Goal: Task Accomplishment & Management: Complete application form

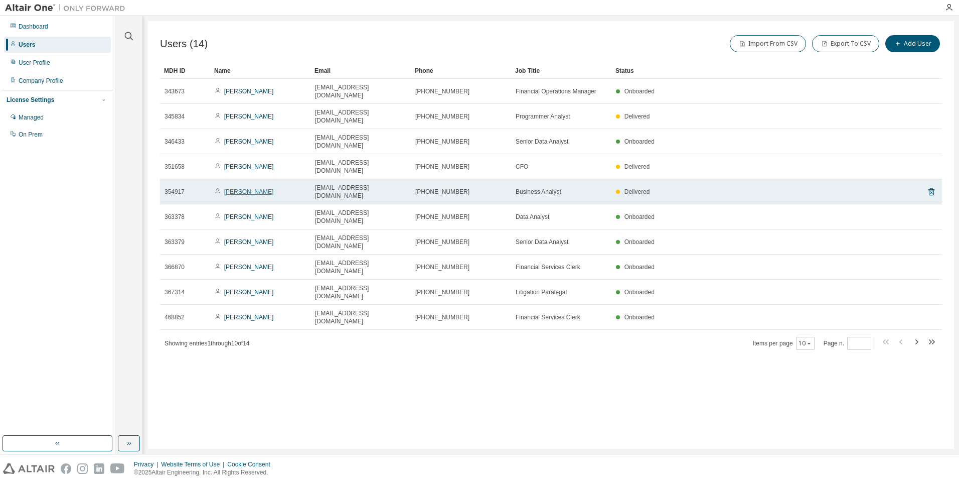
click at [233, 188] on link "Brad Shipman" at bounding box center [249, 191] width 50 height 7
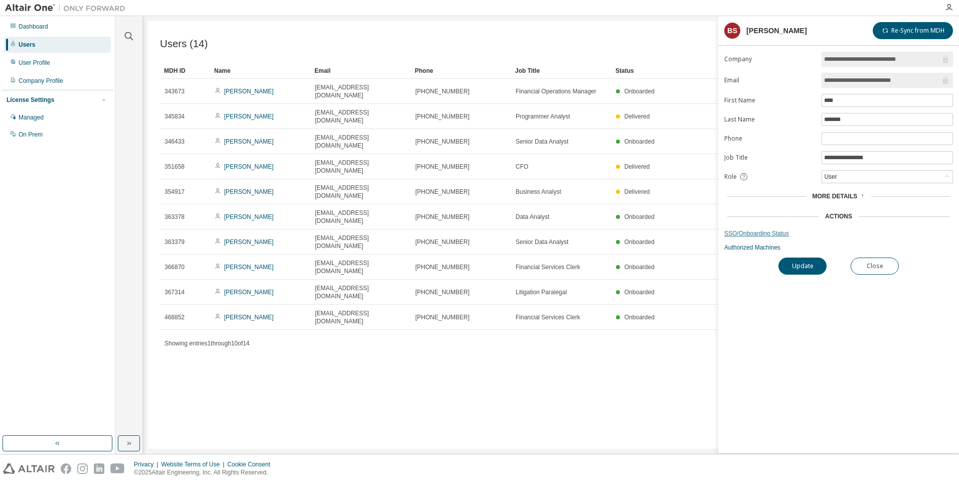
click at [754, 231] on link "SSO/Onboarding Status" at bounding box center [838, 233] width 229 height 8
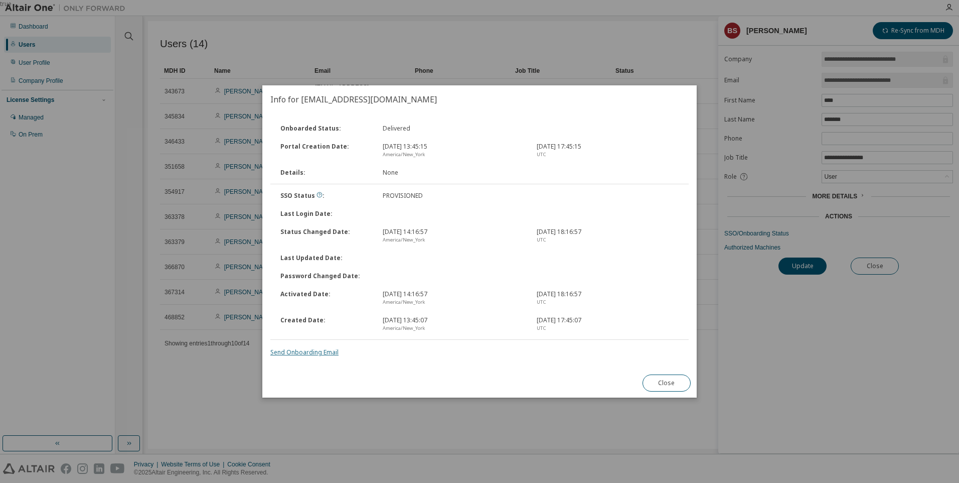
click at [311, 353] on link "Send Onboarding Email" at bounding box center [304, 352] width 68 height 9
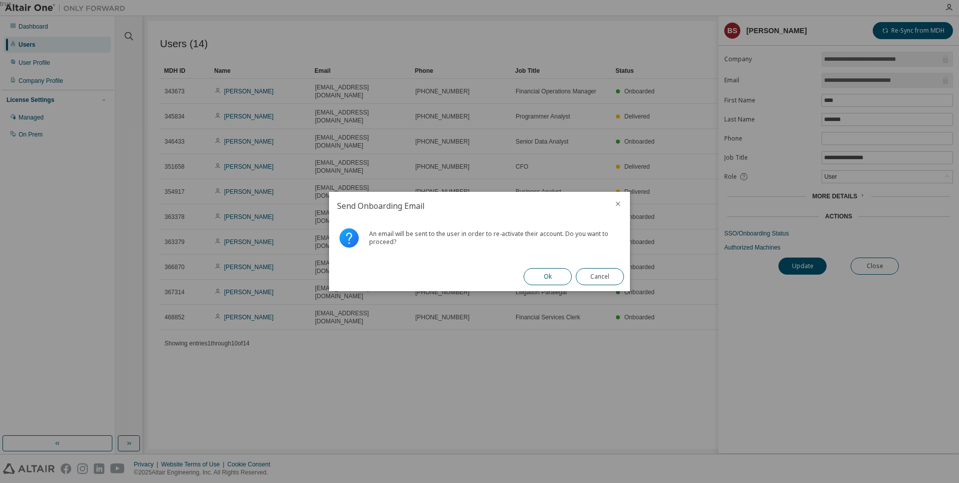
click at [543, 277] on button "Ok" at bounding box center [548, 276] width 48 height 17
drag, startPoint x: 598, startPoint y: 275, endPoint x: 588, endPoint y: 276, distance: 9.7
click at [597, 275] on button "Close" at bounding box center [600, 276] width 48 height 17
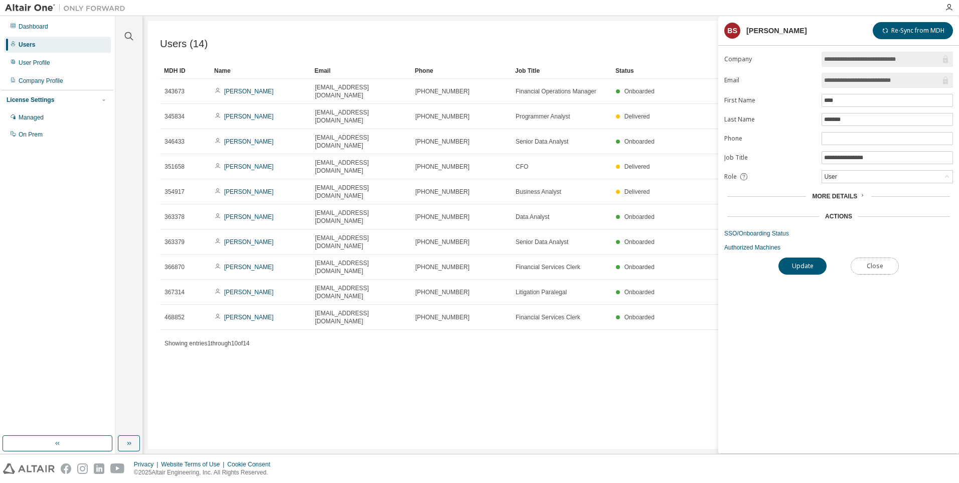
drag, startPoint x: 871, startPoint y: 264, endPoint x: 854, endPoint y: 267, distance: 17.2
click at [871, 265] on button "Close" at bounding box center [875, 265] width 48 height 17
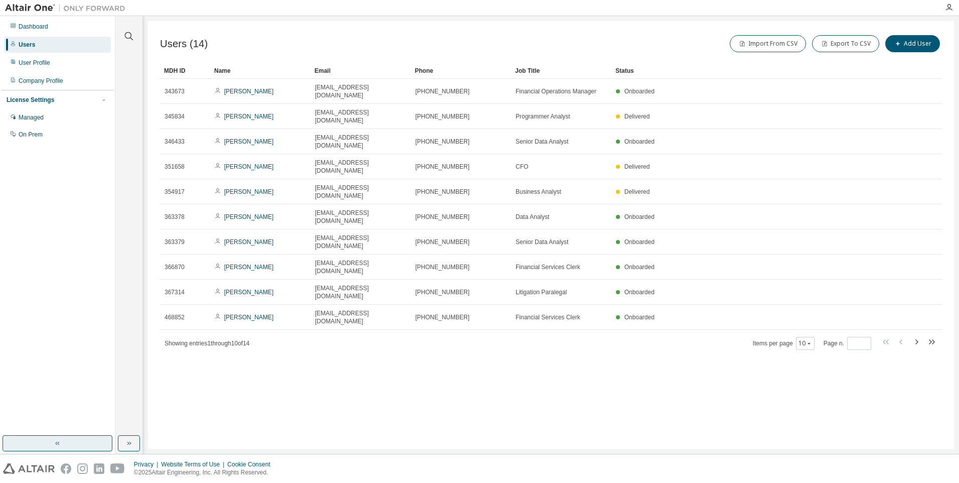
click at [71, 440] on button "button" at bounding box center [58, 443] width 110 height 16
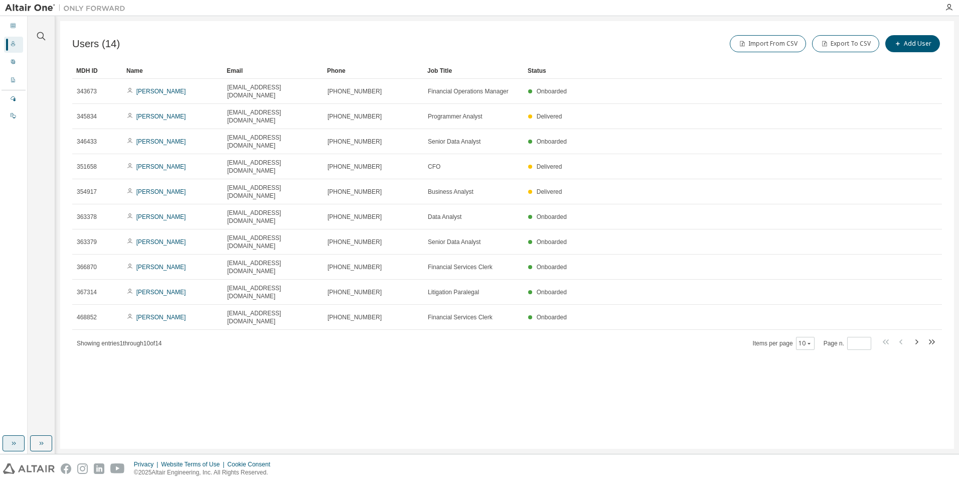
click at [23, 443] on button "button" at bounding box center [14, 443] width 22 height 16
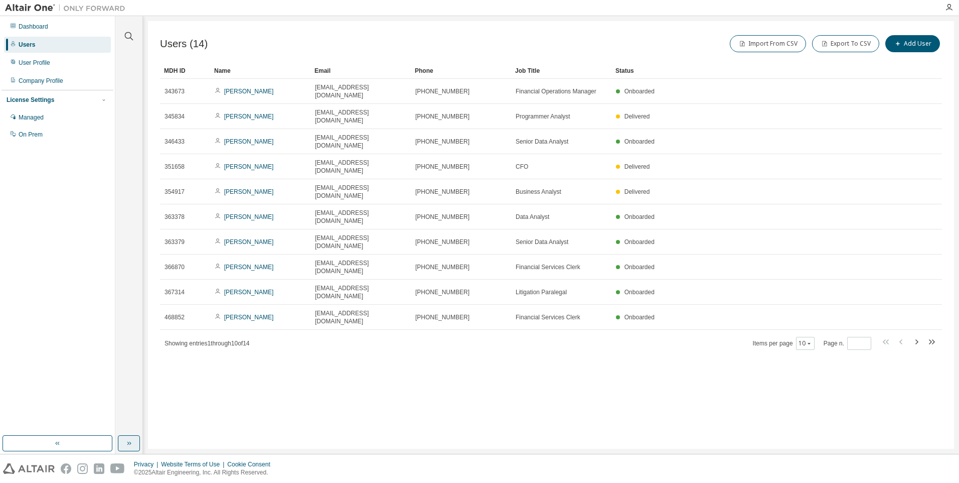
click at [132, 442] on icon "button" at bounding box center [129, 443] width 8 height 8
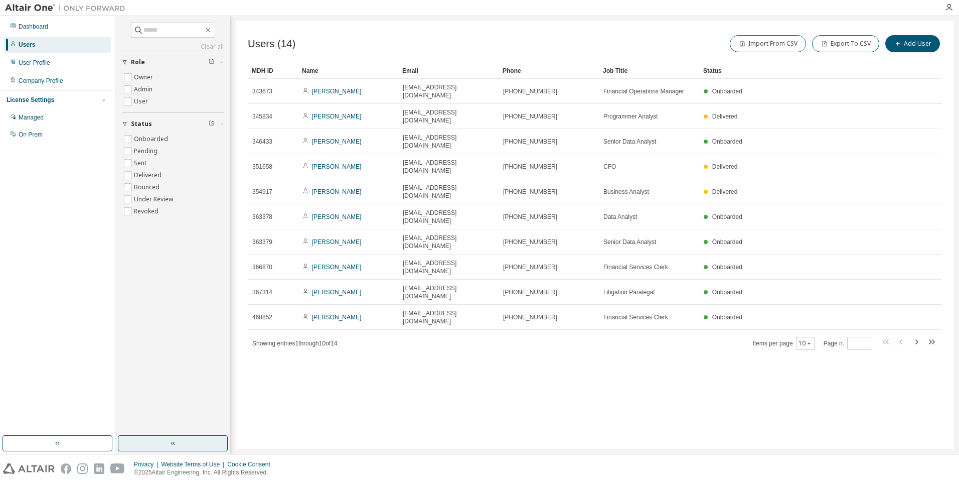
click at [148, 442] on button "button" at bounding box center [173, 443] width 110 height 16
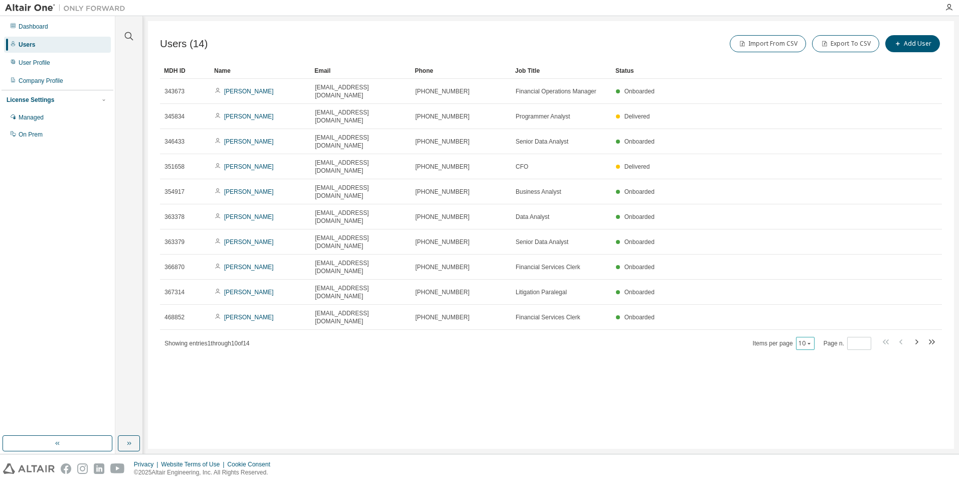
click at [799, 339] on button "10" at bounding box center [806, 343] width 14 height 8
click at [811, 283] on div "20" at bounding box center [836, 288] width 80 height 12
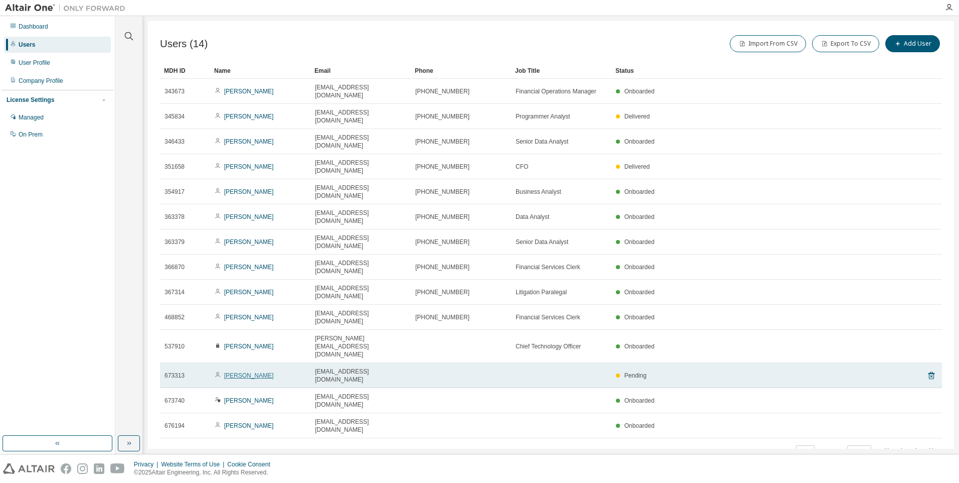
click at [240, 372] on link "Hitashi Klara" at bounding box center [249, 375] width 50 height 7
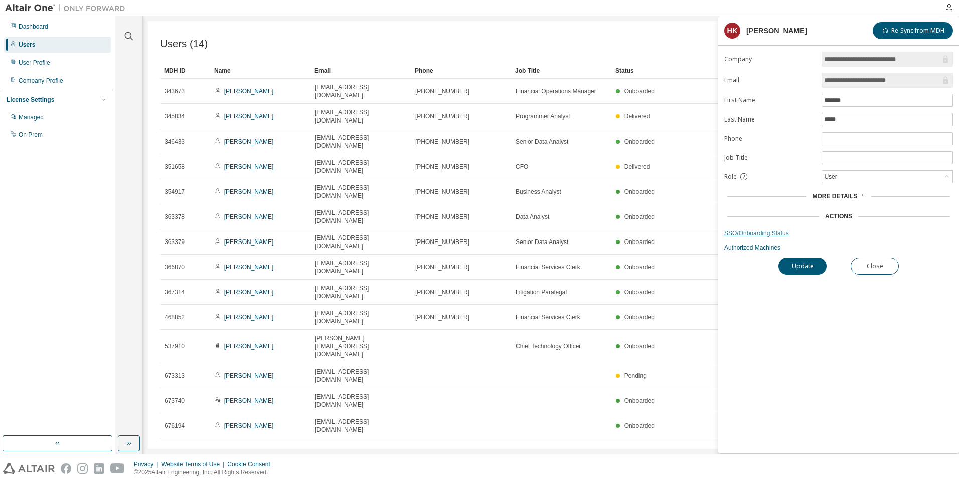
click at [740, 230] on link "SSO/Onboarding Status" at bounding box center [838, 233] width 229 height 8
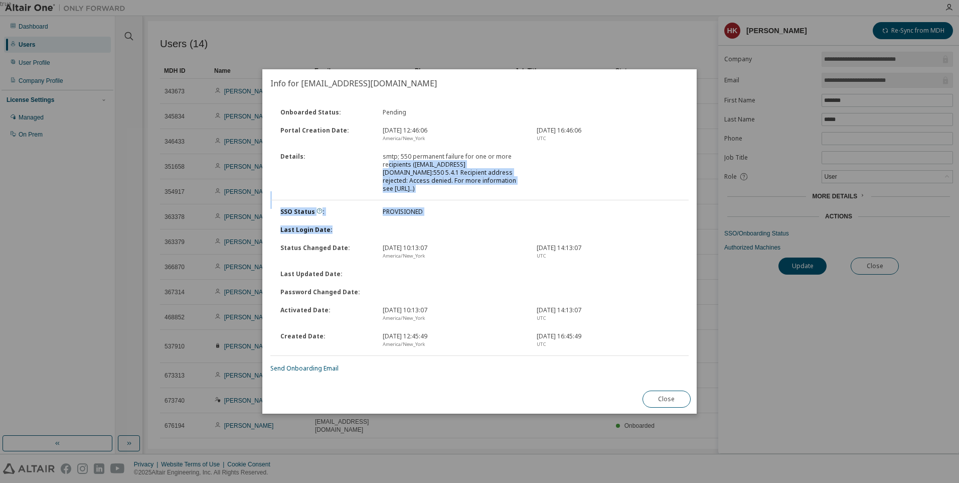
drag, startPoint x: 387, startPoint y: 165, endPoint x: 432, endPoint y: 222, distance: 73.3
click at [432, 222] on div "Onboarded Status : Pending Portal Creation Date : Aug 4, 2025, 12:46:06 America…" at bounding box center [479, 237] width 418 height 269
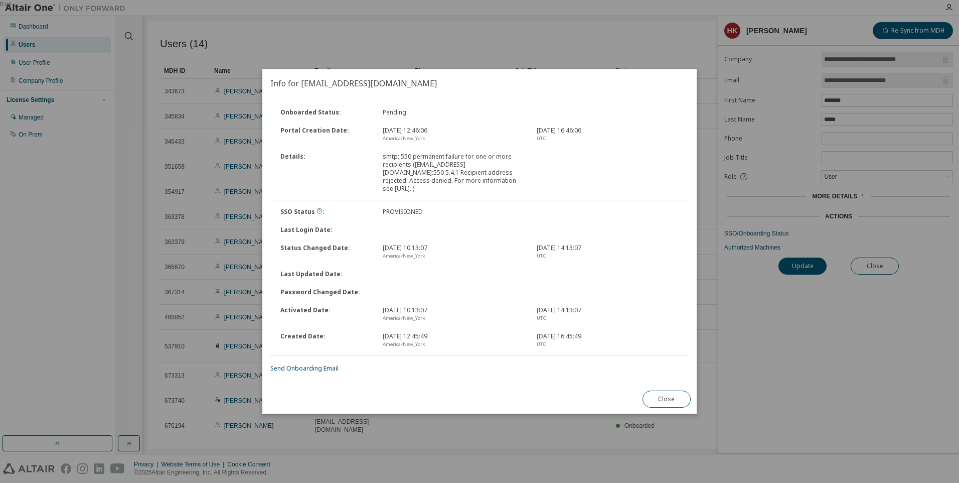
click at [404, 402] on div "Info for hklara@portnoffonline.com Onboarded Status : Pending Portal Creation D…" at bounding box center [479, 241] width 434 height 344
click at [664, 399] on button "Close" at bounding box center [667, 398] width 48 height 17
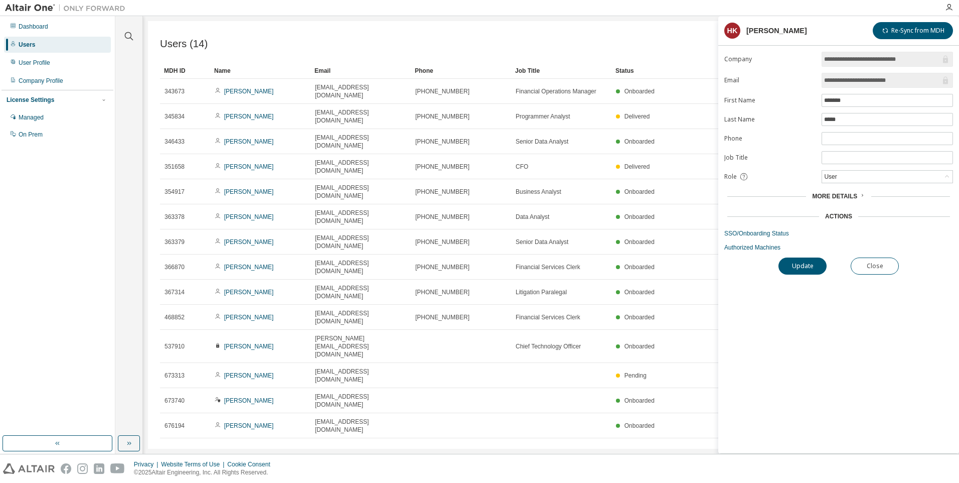
click at [868, 67] on form "**********" at bounding box center [838, 152] width 229 height 200
click at [845, 76] on input "**********" at bounding box center [882, 80] width 116 height 10
drag, startPoint x: 770, startPoint y: 82, endPoint x: 739, endPoint y: 88, distance: 31.3
click at [766, 83] on label "Email" at bounding box center [769, 80] width 91 height 8
drag, startPoint x: 737, startPoint y: 96, endPoint x: 792, endPoint y: 122, distance: 60.8
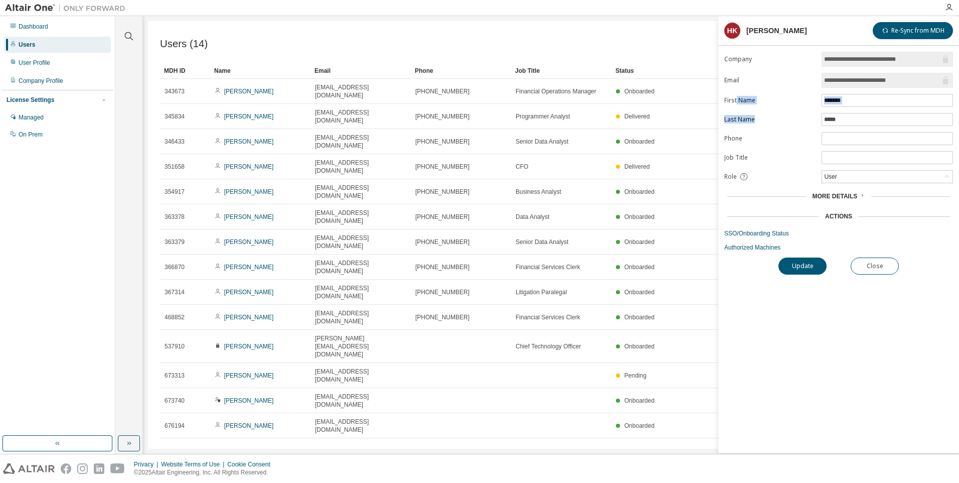
click at [792, 122] on form "**********" at bounding box center [838, 152] width 229 height 200
click at [795, 122] on label "Last Name" at bounding box center [769, 119] width 91 height 8
click at [798, 164] on form "**********" at bounding box center [838, 152] width 229 height 200
drag, startPoint x: 820, startPoint y: 293, endPoint x: 901, endPoint y: 257, distance: 88.0
click at [821, 292] on div "**********" at bounding box center [838, 252] width 241 height 401
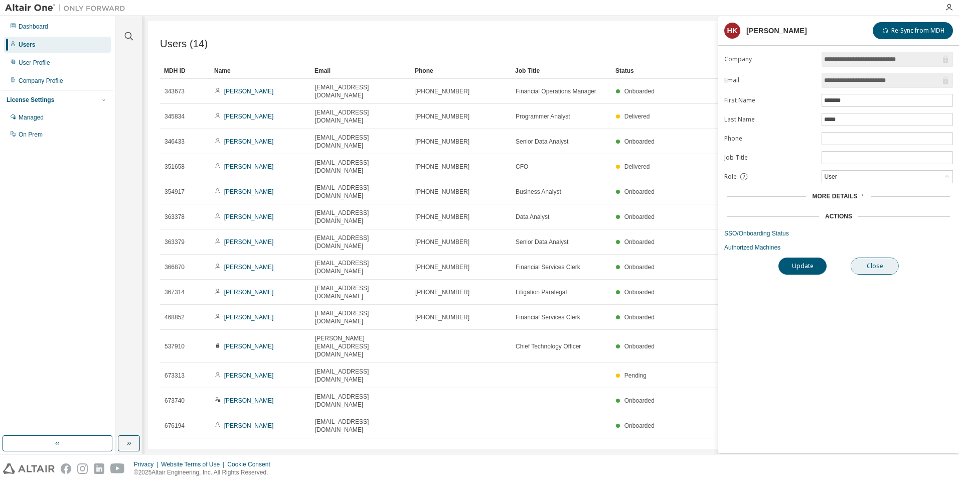
click at [875, 267] on button "Close" at bounding box center [875, 265] width 48 height 17
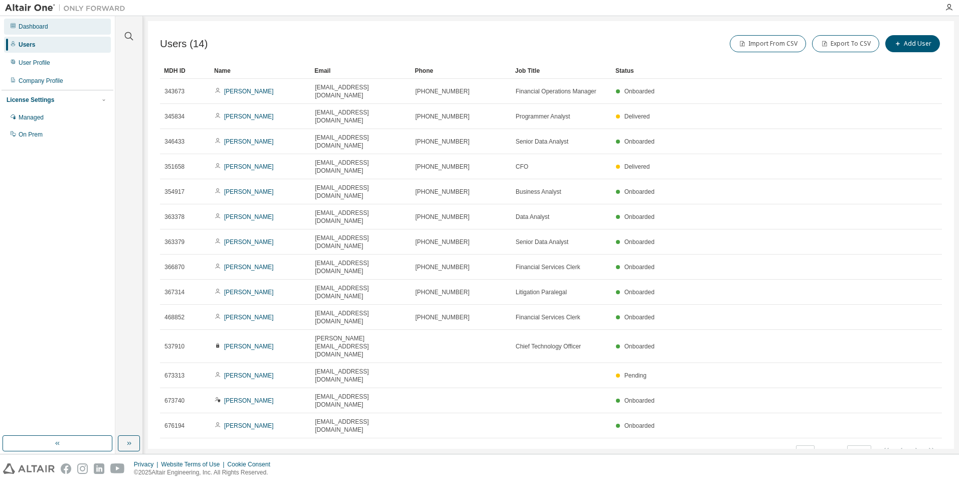
click at [27, 25] on div "Dashboard" at bounding box center [34, 27] width 30 height 8
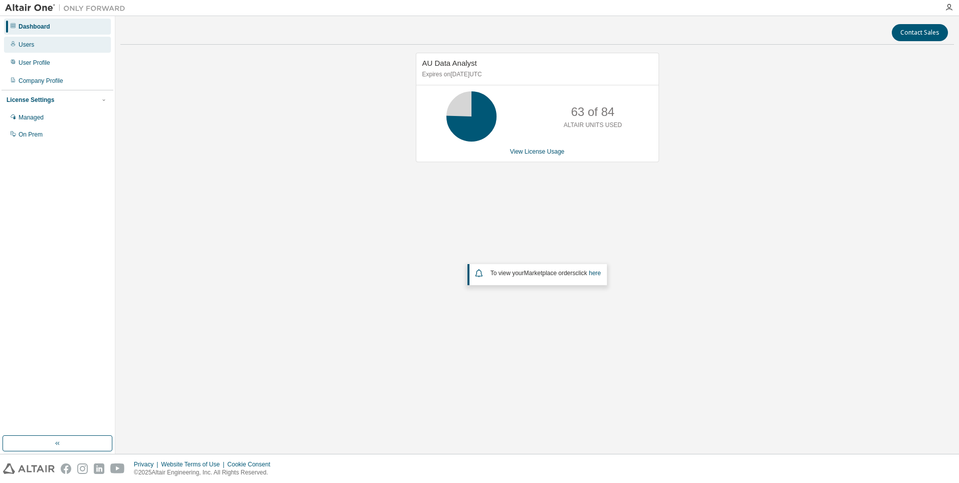
click at [40, 42] on div "Users" at bounding box center [57, 45] width 107 height 16
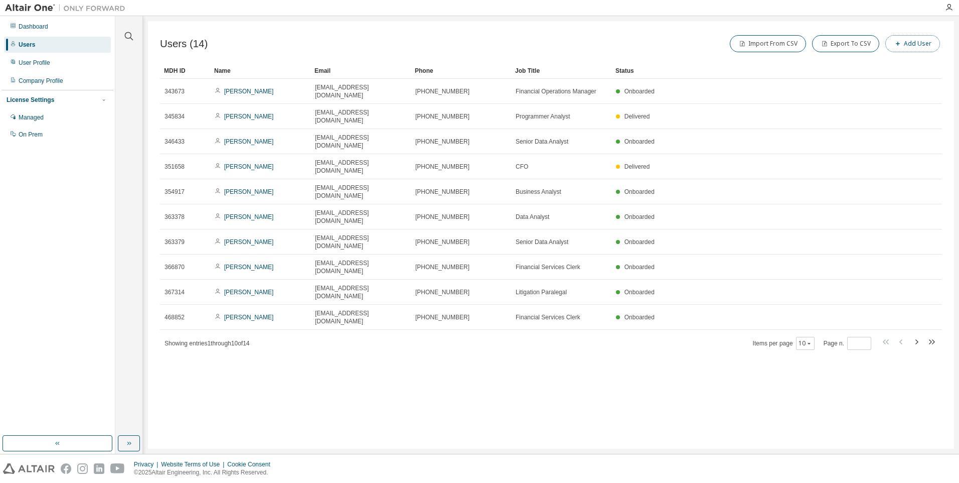
click at [916, 46] on button "Add User" at bounding box center [913, 43] width 55 height 17
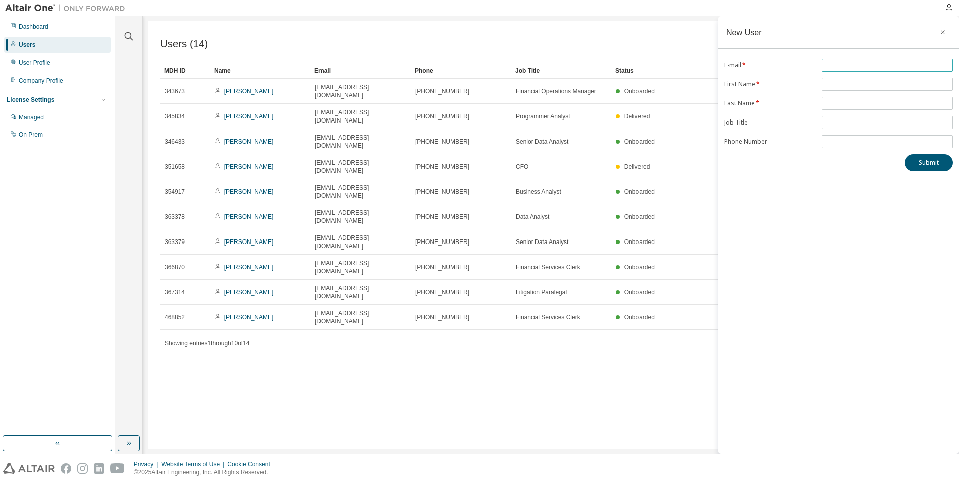
click at [842, 61] on input "text" at bounding box center [887, 65] width 126 height 8
drag, startPoint x: 865, startPoint y: 65, endPoint x: 786, endPoint y: 67, distance: 79.8
click at [786, 67] on form "E-mail * ******* First Name * Last Name * Job Title Phone Number" at bounding box center [838, 103] width 229 height 89
type input "*"
type input "******"
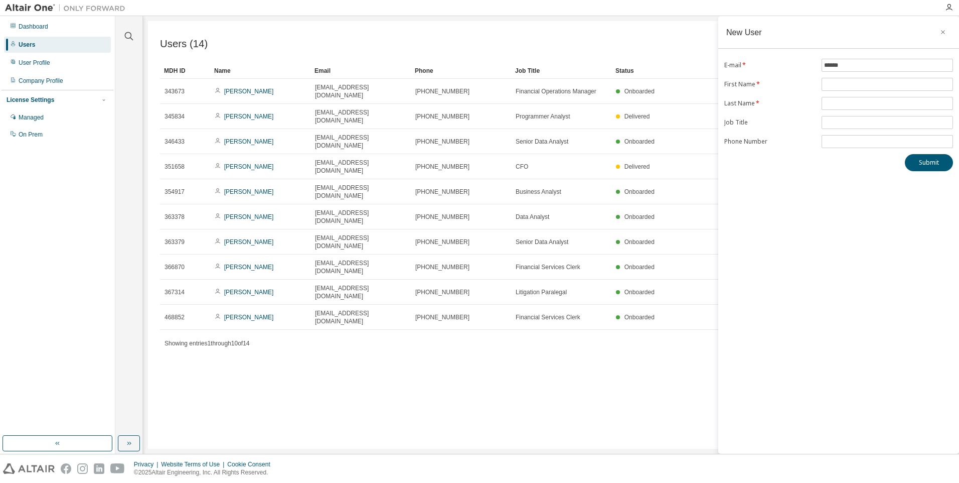
click at [863, 52] on div "New User E-mail * ****** First Name * Last Name * Job Title Phone Number Submit" at bounding box center [838, 234] width 241 height 437
drag, startPoint x: 863, startPoint y: 60, endPoint x: 860, endPoint y: 65, distance: 5.4
click at [862, 61] on span "******" at bounding box center [887, 65] width 131 height 13
click at [944, 32] on icon "button" at bounding box center [943, 32] width 7 height 8
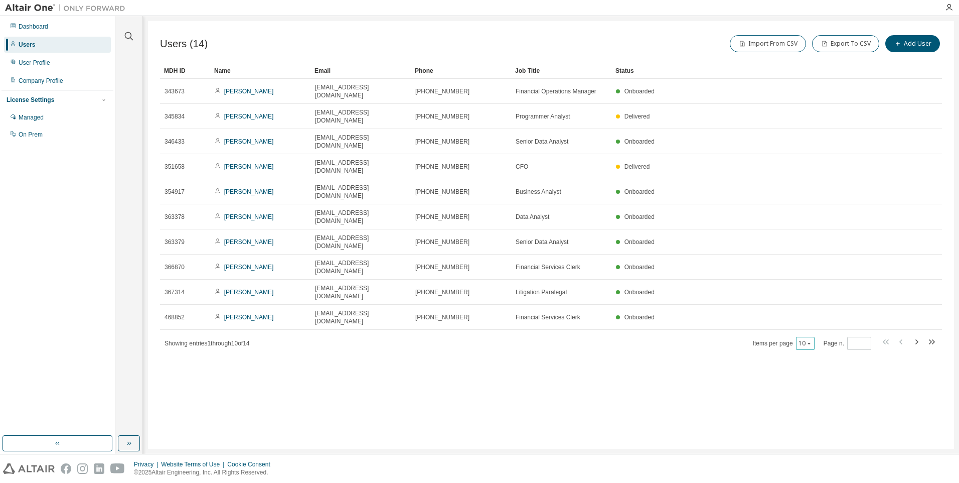
click at [796, 337] on div "10" at bounding box center [805, 343] width 19 height 13
click at [804, 339] on button "10" at bounding box center [806, 343] width 14 height 8
click at [805, 325] on div "100" at bounding box center [836, 325] width 80 height 12
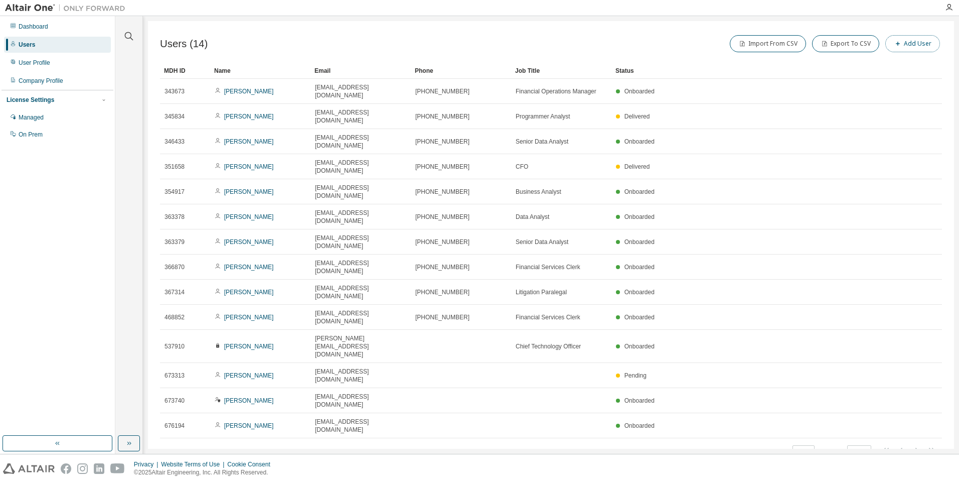
click at [921, 42] on button "Add User" at bounding box center [913, 43] width 55 height 17
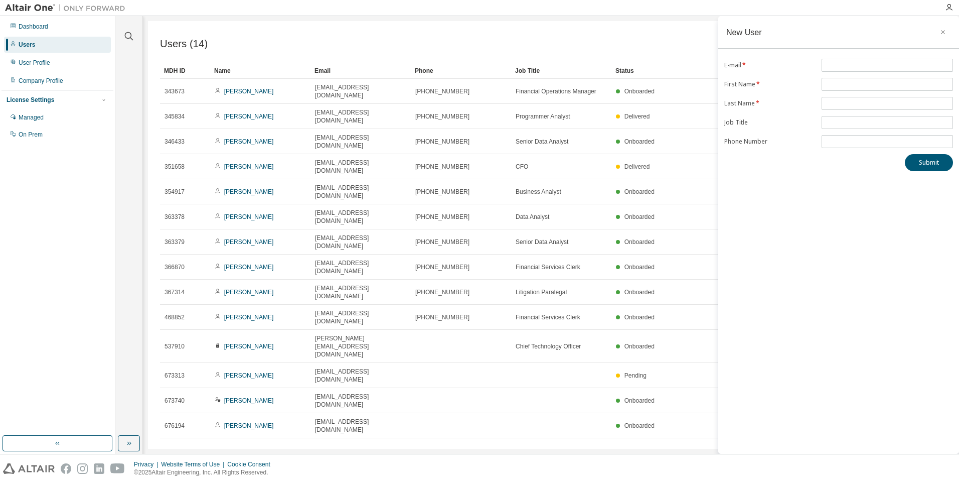
click at [898, 55] on div "New User E-mail * First Name * Last Name * Job Title Phone Number Submit" at bounding box center [838, 234] width 241 height 437
click at [906, 74] on form "E-mail * First Name * Last Name * Job Title Phone Number" at bounding box center [838, 103] width 229 height 89
click at [903, 63] on input "text" at bounding box center [887, 65] width 126 height 8
type input "**********"
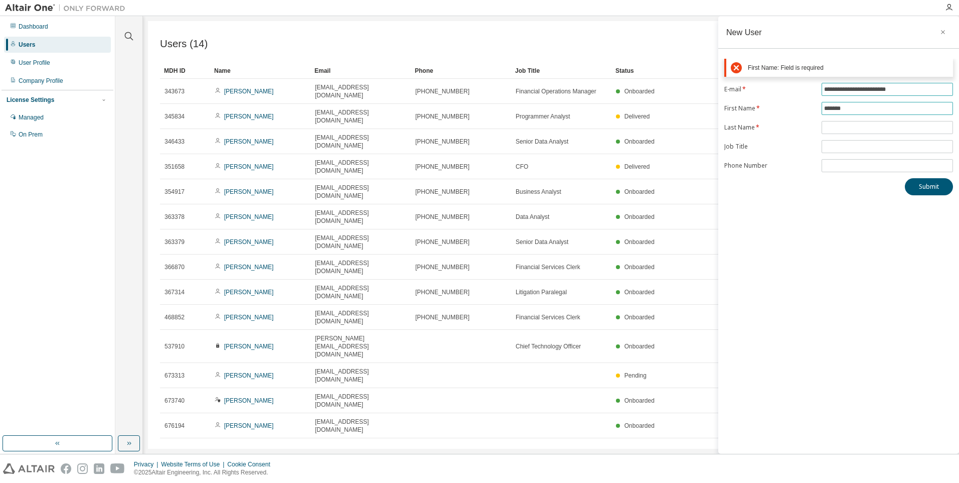
type input "*******"
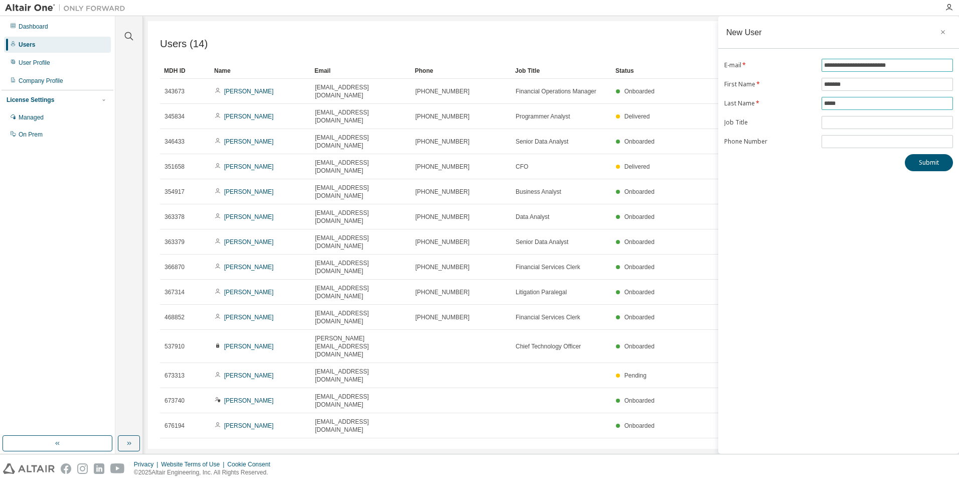
type input "*****"
click at [922, 161] on button "Submit" at bounding box center [929, 162] width 48 height 17
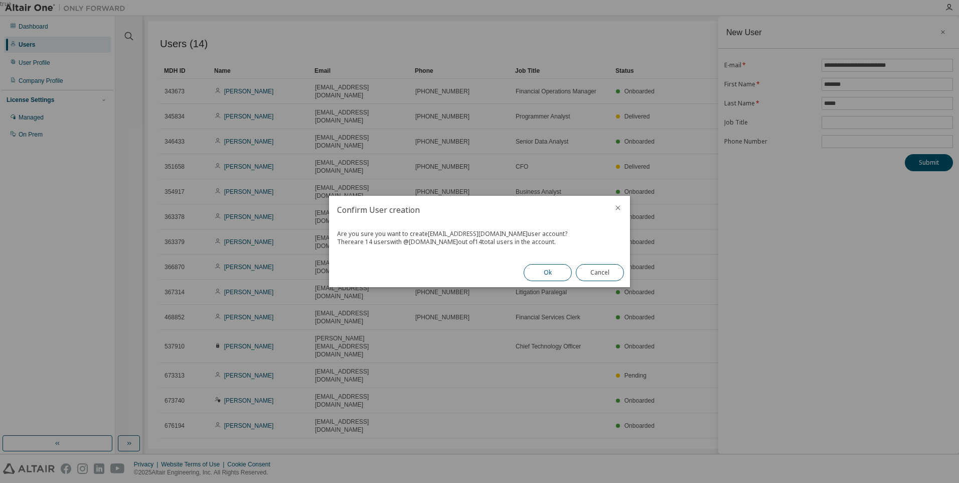
click at [539, 274] on button "Ok" at bounding box center [548, 272] width 48 height 17
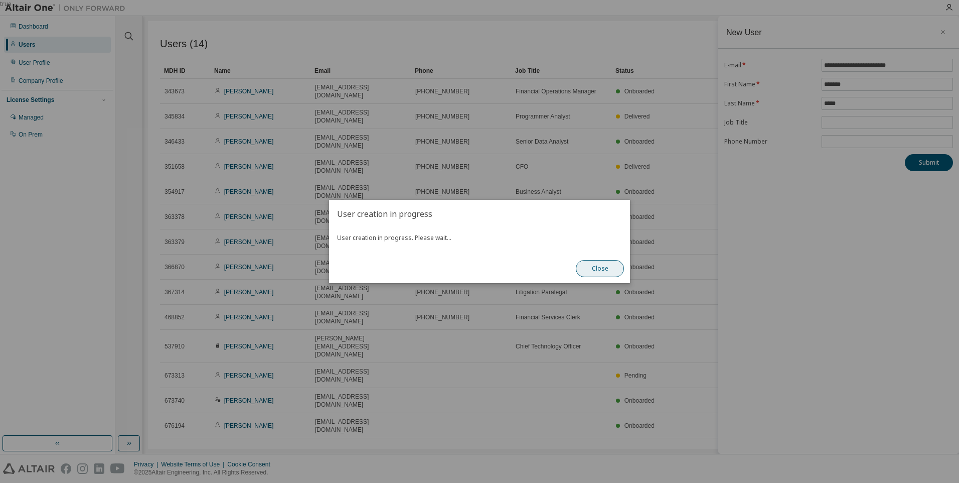
click at [602, 271] on button "Close" at bounding box center [600, 268] width 48 height 17
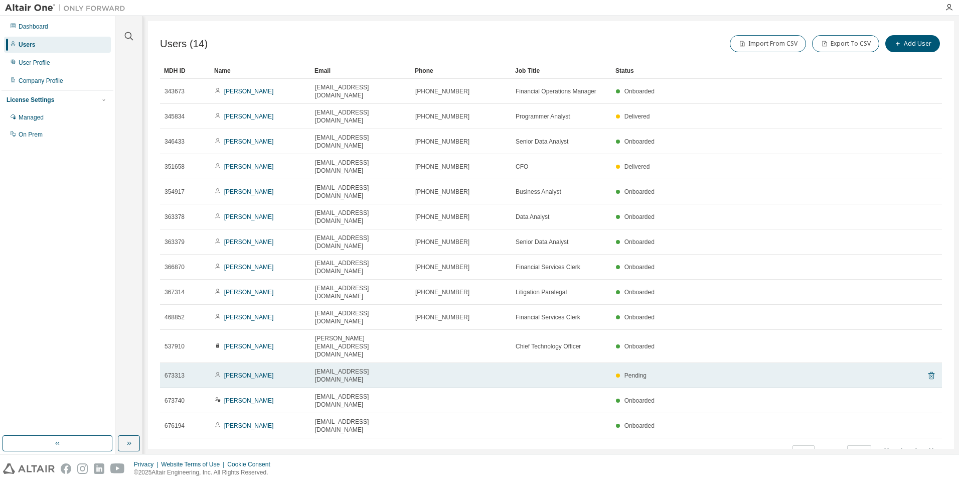
click at [933, 372] on icon at bounding box center [932, 376] width 6 height 8
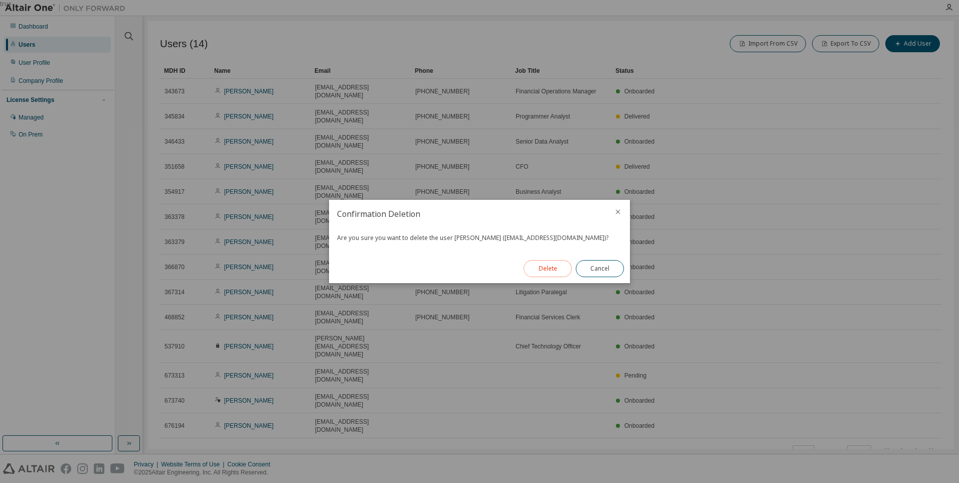
click at [538, 268] on button "Delete" at bounding box center [548, 268] width 48 height 17
click at [591, 271] on button "Close" at bounding box center [600, 268] width 48 height 17
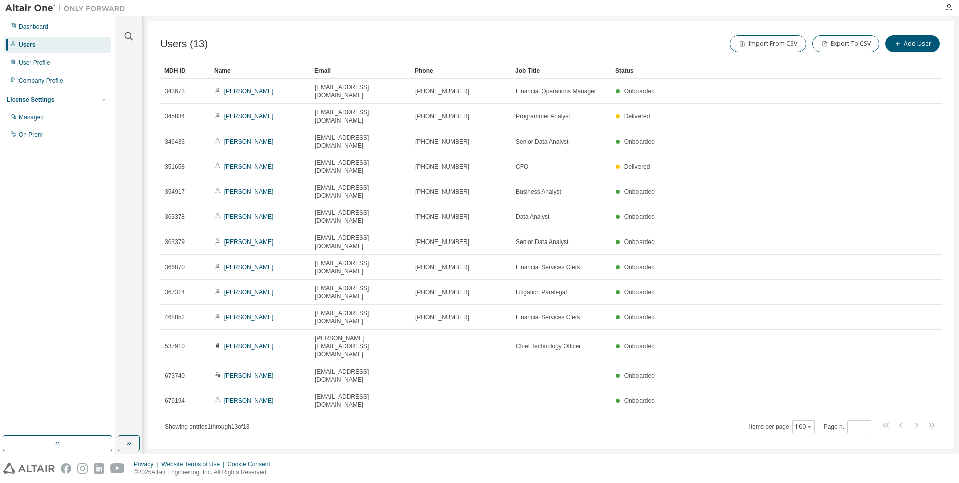
click at [32, 44] on div "Users" at bounding box center [27, 45] width 17 height 8
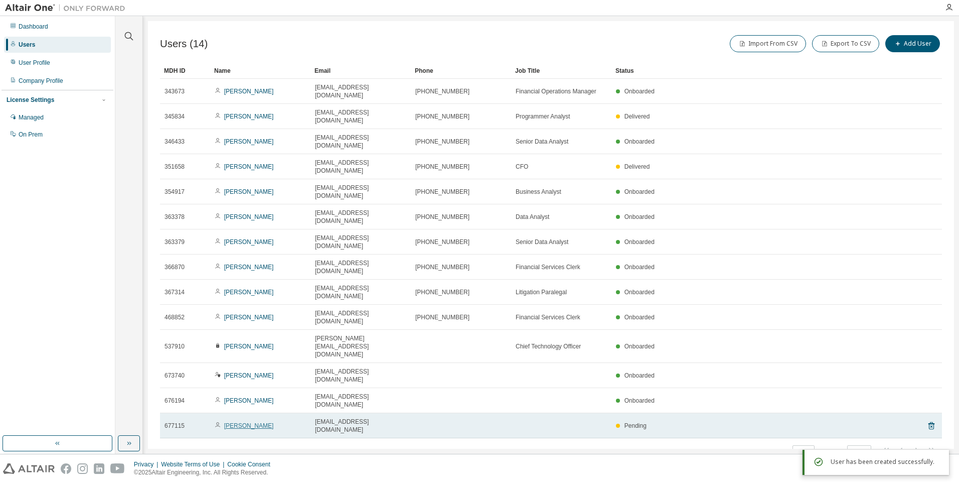
click at [241, 422] on link "Hitashi Kalra" at bounding box center [249, 425] width 50 height 7
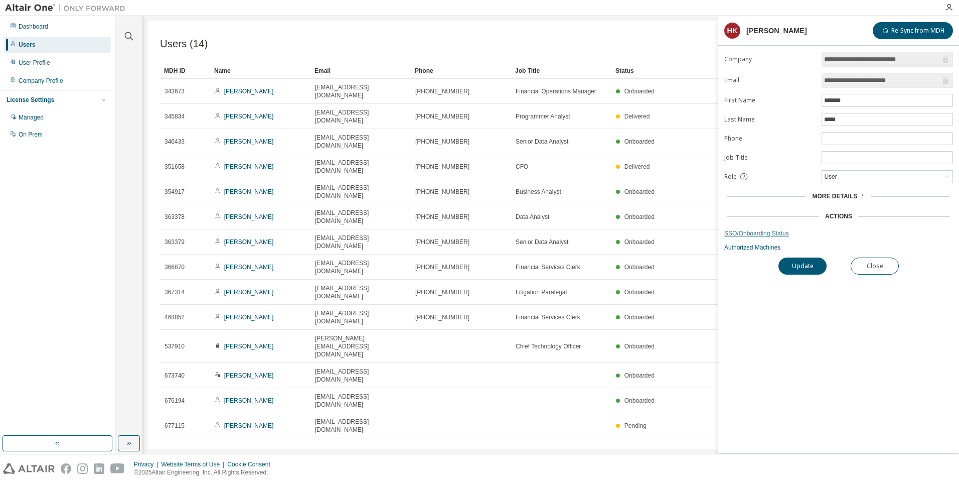
click at [764, 237] on link "SSO/Onboarding Status" at bounding box center [838, 233] width 229 height 8
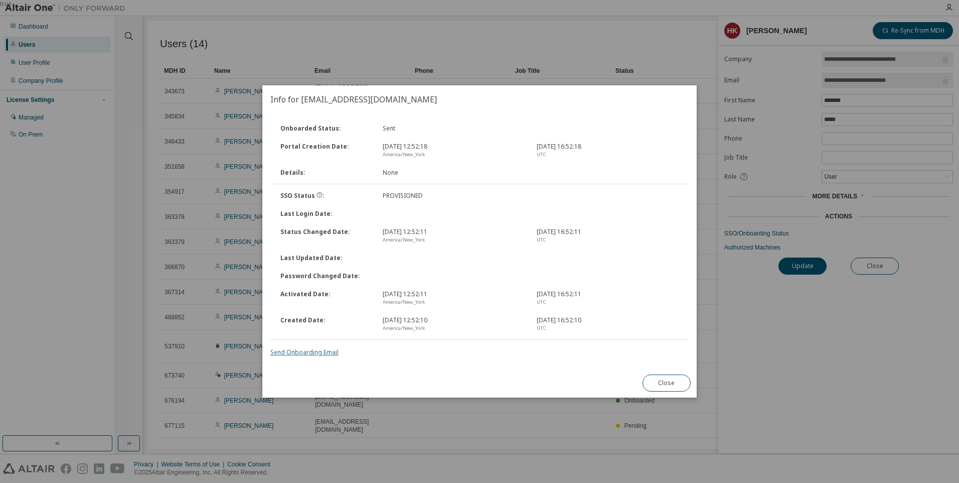
click at [282, 355] on link "Send Onboarding Email" at bounding box center [304, 352] width 68 height 9
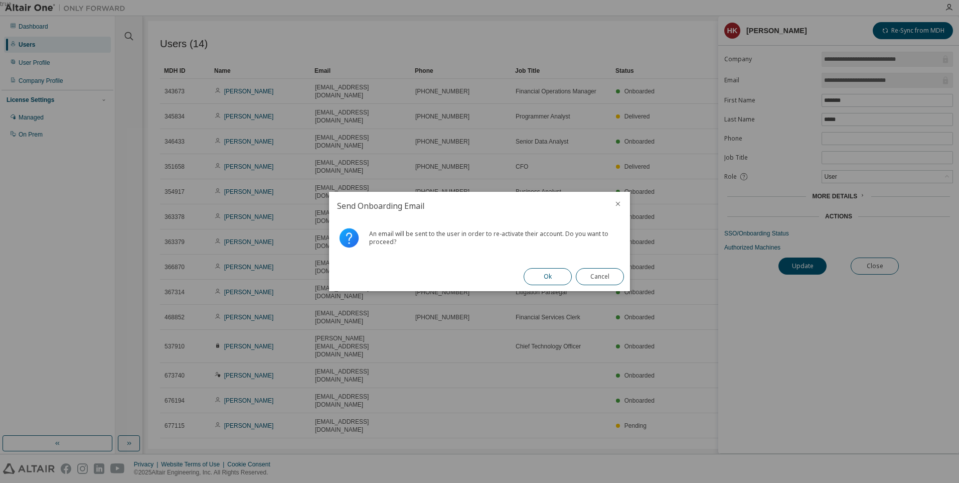
click at [557, 275] on button "Ok" at bounding box center [548, 276] width 48 height 17
click at [598, 272] on button "Close" at bounding box center [600, 276] width 48 height 17
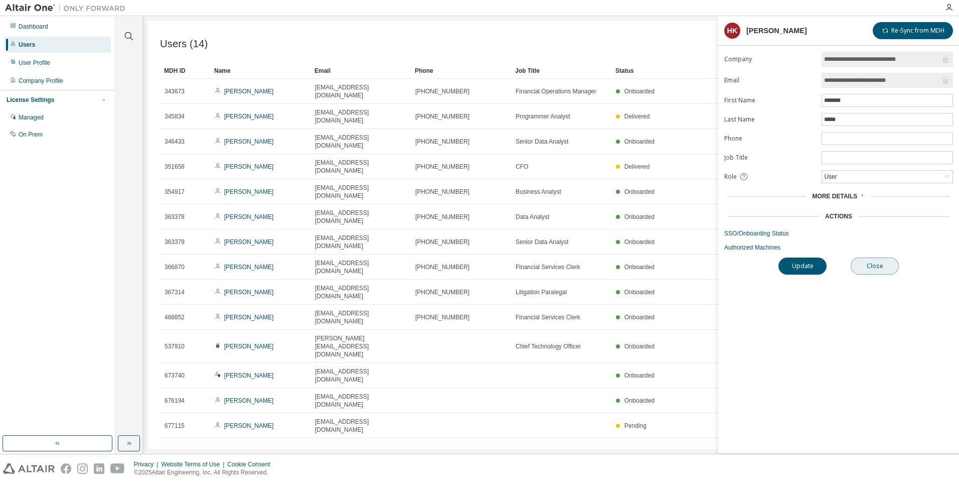
click at [876, 268] on button "Close" at bounding box center [875, 265] width 48 height 17
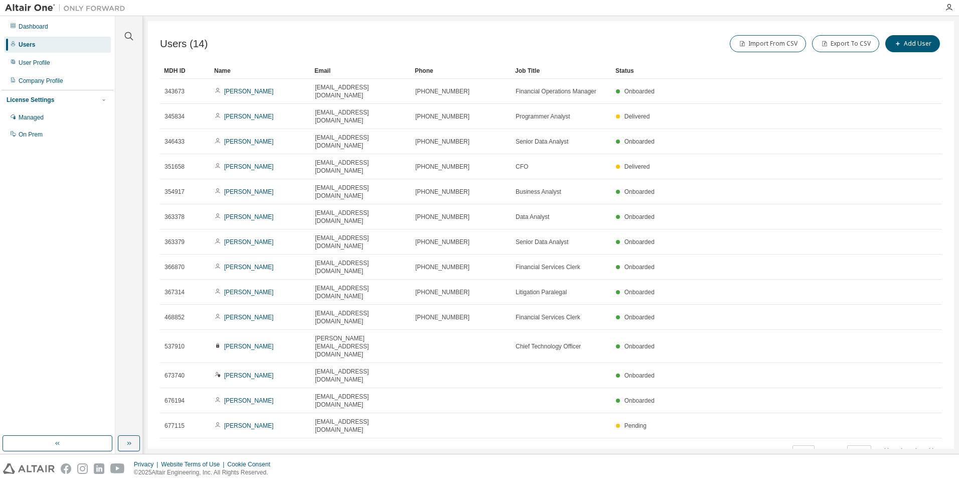
click at [307, 434] on div "Users (14) Import From CSV Export To CSV Add User Clear Load Save Save As Field…" at bounding box center [551, 234] width 806 height 427
